Goal: Task Accomplishment & Management: Complete application form

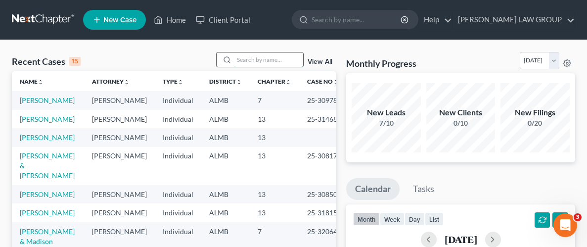
click at [268, 61] on input "search" at bounding box center [268, 59] width 69 height 14
type input "[PERSON_NAME]"
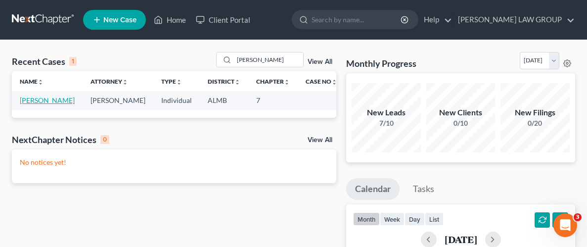
click at [50, 103] on link "[PERSON_NAME]" at bounding box center [47, 100] width 55 height 8
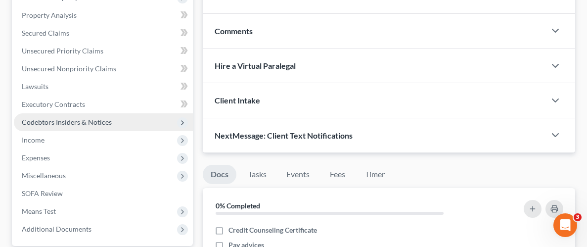
scroll to position [180, 0]
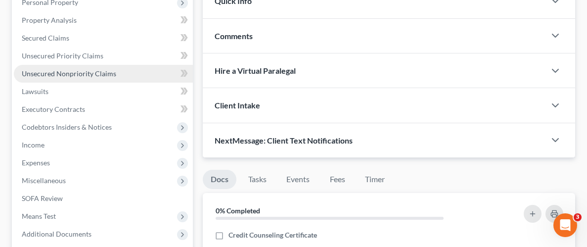
click at [68, 70] on span "Unsecured Nonpriority Claims" at bounding box center [69, 73] width 94 height 8
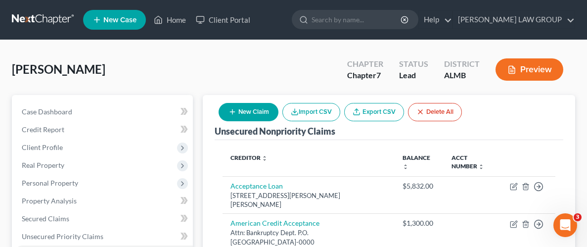
click at [258, 115] on button "New Claim" at bounding box center [249, 112] width 60 height 18
select select "0"
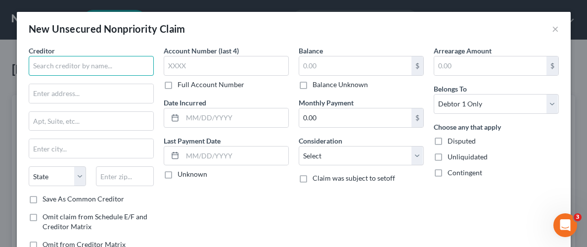
click at [90, 66] on input "text" at bounding box center [91, 66] width 125 height 20
type input "[PERSON_NAME] [PERSON_NAME]"
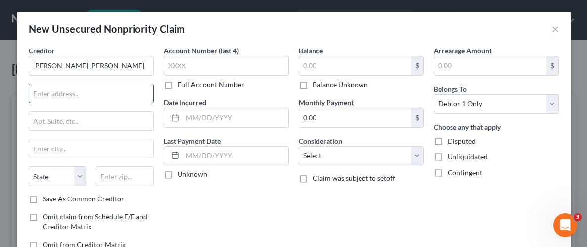
click at [116, 95] on input "text" at bounding box center [91, 93] width 124 height 19
paste input "[STREET_ADDRESS],"
drag, startPoint x: 114, startPoint y: 94, endPoint x: 97, endPoint y: 93, distance: 16.9
click at [97, 93] on input "[STREET_ADDRESS]," at bounding box center [91, 93] width 124 height 19
paste input "1401 N Central Expy"
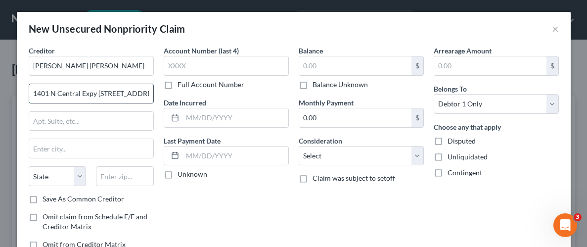
scroll to position [0, 29]
click at [149, 92] on input "1401 N Central Expy [STREET_ADDRESS]," at bounding box center [91, 93] width 124 height 19
drag, startPoint x: 105, startPoint y: 97, endPoint x: 28, endPoint y: 93, distance: 76.8
click at [29, 93] on input "1401 N Central" at bounding box center [91, 93] width 124 height 19
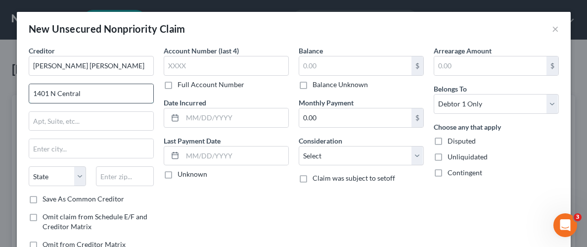
paste input "Expy #225,"
click at [95, 93] on input "[STREET_ADDRESS]," at bounding box center [91, 93] width 124 height 19
drag, startPoint x: 148, startPoint y: 92, endPoint x: 122, endPoint y: 90, distance: 25.8
click at [122, 90] on input "[STREET_ADDRESS]," at bounding box center [91, 93] width 124 height 19
type input "[STREET_ADDRESS]"
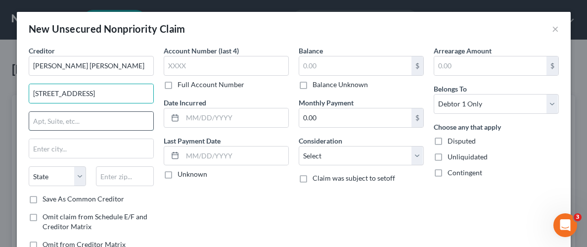
click at [68, 121] on input "text" at bounding box center [91, 121] width 124 height 19
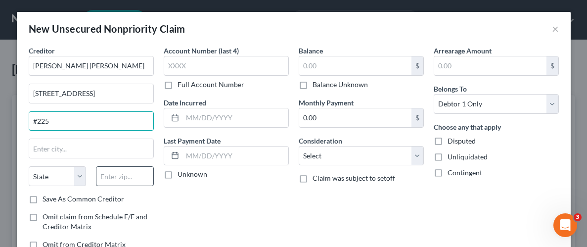
type input "#225"
click at [123, 181] on input "text" at bounding box center [125, 176] width 58 height 20
click at [125, 175] on input "text" at bounding box center [125, 176] width 58 height 20
paste input "75080"
type input "75080"
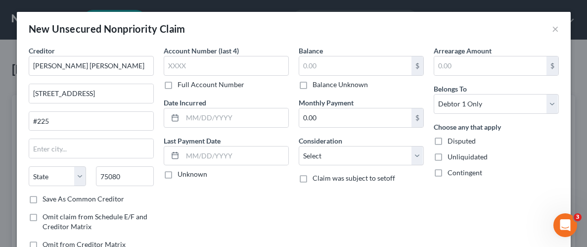
click at [279, 198] on div "Account Number (last 4) Full Account Number Date Incurred Last Payment Date Unk…" at bounding box center [226, 151] width 135 height 212
type input "[PERSON_NAME]"
select select "45"
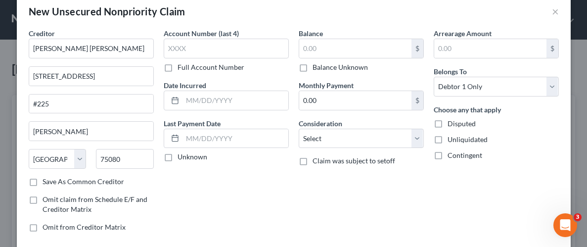
scroll to position [23, 0]
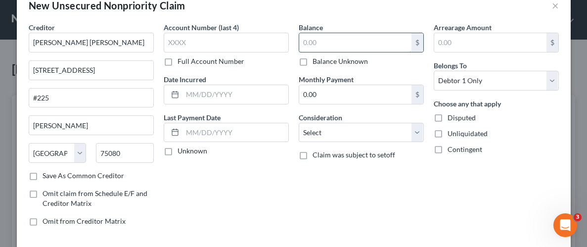
click at [351, 37] on input "text" at bounding box center [355, 42] width 112 height 19
type input "1,145.00"
click at [264, 200] on div "Account Number (last 4) Full Account Number Date Incurred Last Payment Date Unk…" at bounding box center [226, 128] width 135 height 212
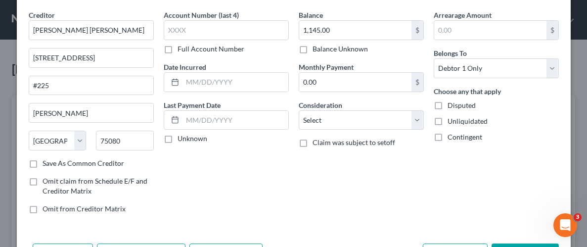
scroll to position [0, 0]
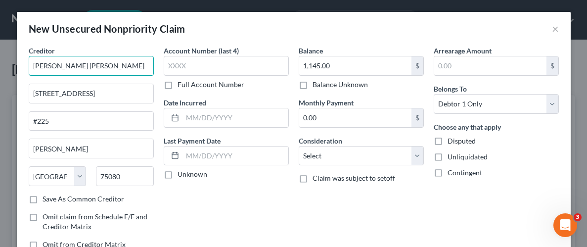
click at [131, 68] on input "[PERSON_NAME] [PERSON_NAME]" at bounding box center [91, 66] width 125 height 20
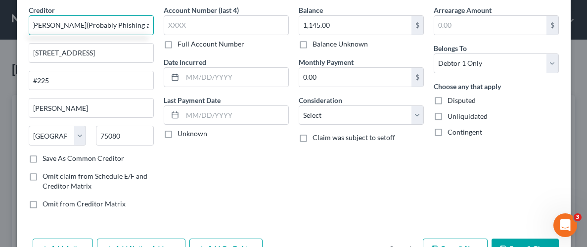
scroll to position [72, 0]
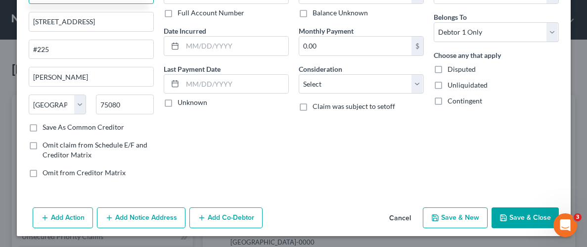
type input "[PERSON_NAME] [PERSON_NAME](Probably Phishing attempt)"
click at [522, 216] on button "Save & Close" at bounding box center [524, 217] width 67 height 21
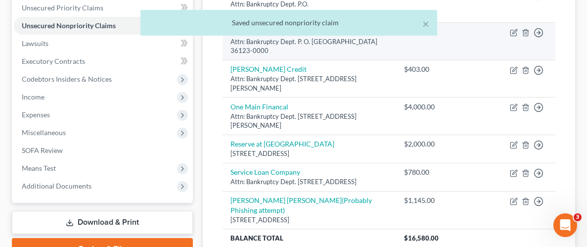
scroll to position [237, 0]
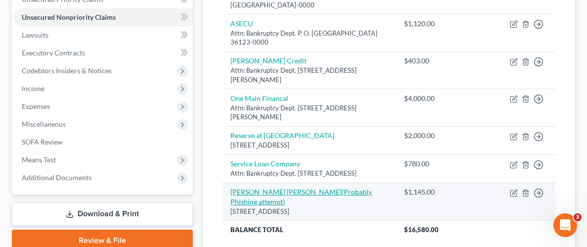
click at [348, 187] on link "[PERSON_NAME] [PERSON_NAME](Probably Phishing attempt)" at bounding box center [300, 196] width 141 height 18
select select "45"
select select "0"
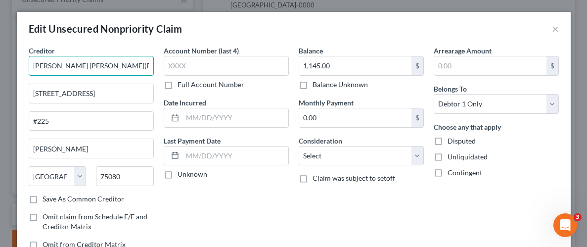
click at [146, 68] on input "[PERSON_NAME] [PERSON_NAME](Probably Phishing attempt)" at bounding box center [91, 66] width 125 height 20
click at [153, 66] on input "[PERSON_NAME] [PERSON_NAME](Probably Phishing attempt)" at bounding box center [91, 66] width 125 height 20
click at [148, 66] on input "[PERSON_NAME] [PERSON_NAME](Probably Phishing attempt)" at bounding box center [91, 66] width 125 height 20
click at [139, 65] on input "[PERSON_NAME] [PERSON_NAME](Proy Phishing attempt)" at bounding box center [91, 66] width 125 height 20
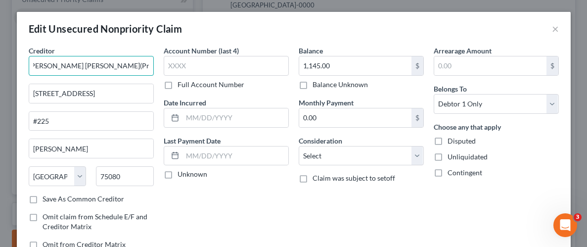
type input "[PERSON_NAME] [PERSON_NAME](Probable Phishing attempt)"
click at [434, 214] on div "Arrearage Amount $ Belongs To * Select Debtor 1 Only Debtor 2 Only Debtor 1 And…" at bounding box center [496, 151] width 135 height 212
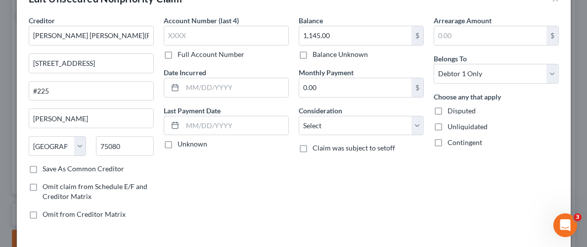
scroll to position [100, 0]
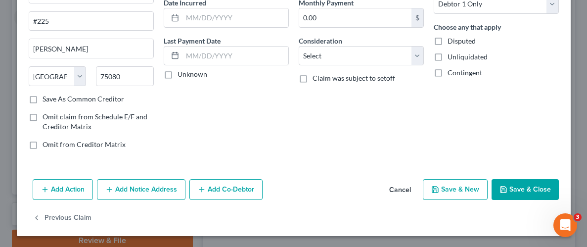
click at [514, 188] on button "Save & Close" at bounding box center [524, 189] width 67 height 21
